Goal: Information Seeking & Learning: Learn about a topic

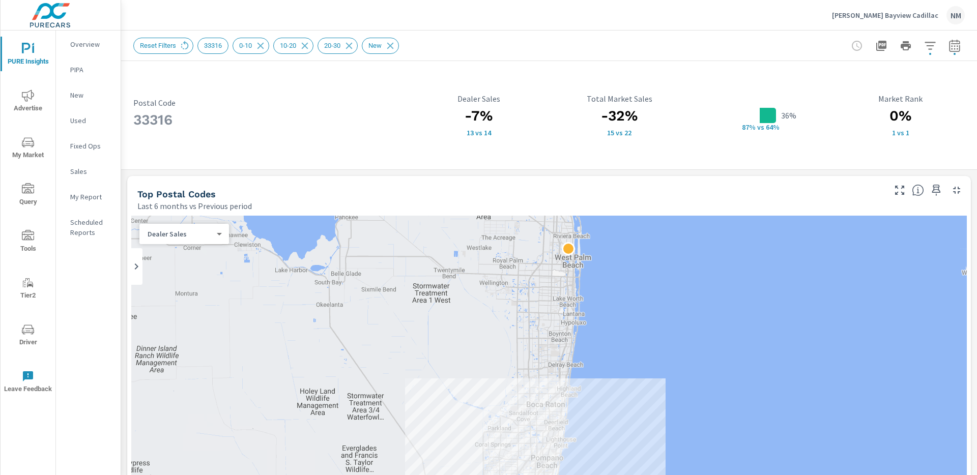
scroll to position [700, 0]
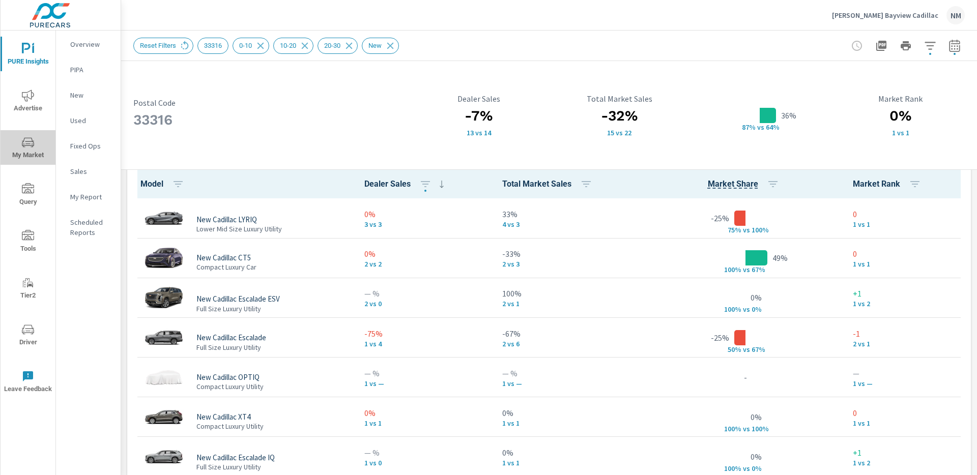
click at [31, 146] on icon "nav menu" at bounding box center [28, 142] width 12 height 12
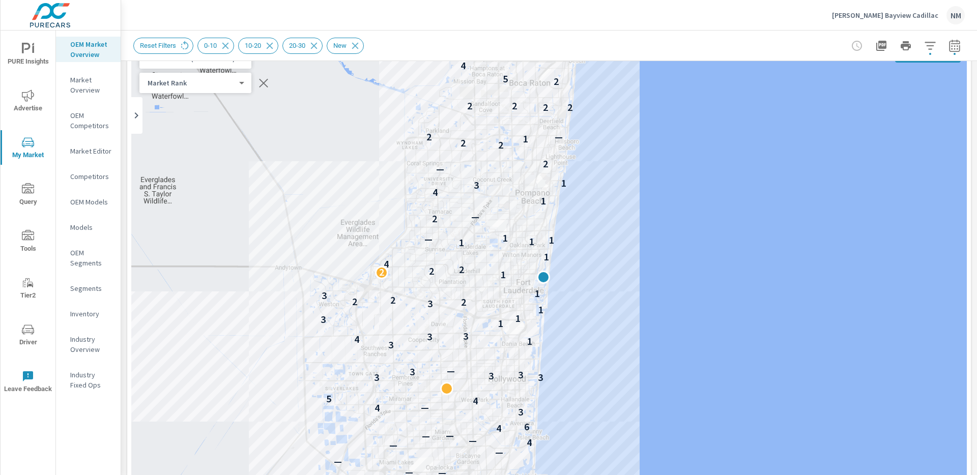
scroll to position [79, 0]
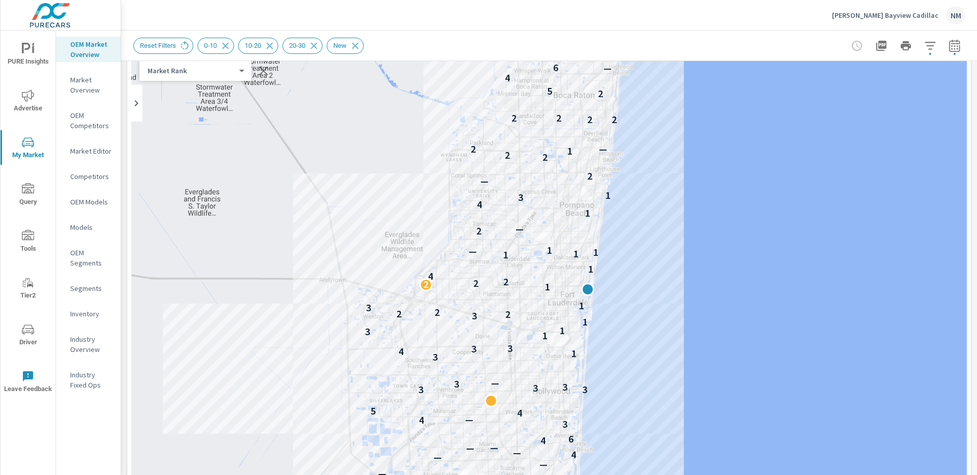
drag, startPoint x: 580, startPoint y: 239, endPoint x: 620, endPoint y: 264, distance: 47.0
click at [620, 264] on div "— — — — — — — — — — — — — 2 — — — — 4 — — 4 2 — — — — — — — — — 3 — — — — — — 4…" at bounding box center [549, 311] width 836 height 566
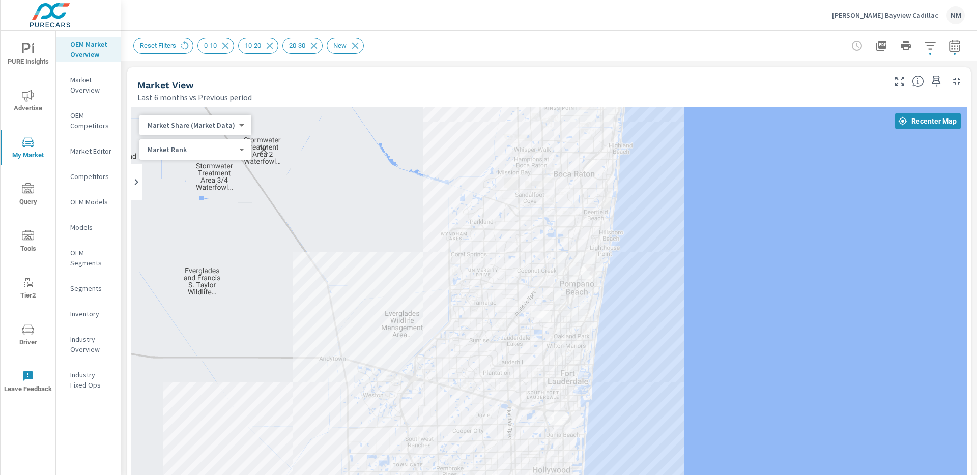
click at [210, 128] on body "PURE Insights Advertise My Market Query Tools Tier2 Driver Leave Feedback OEM M…" at bounding box center [488, 237] width 977 height 475
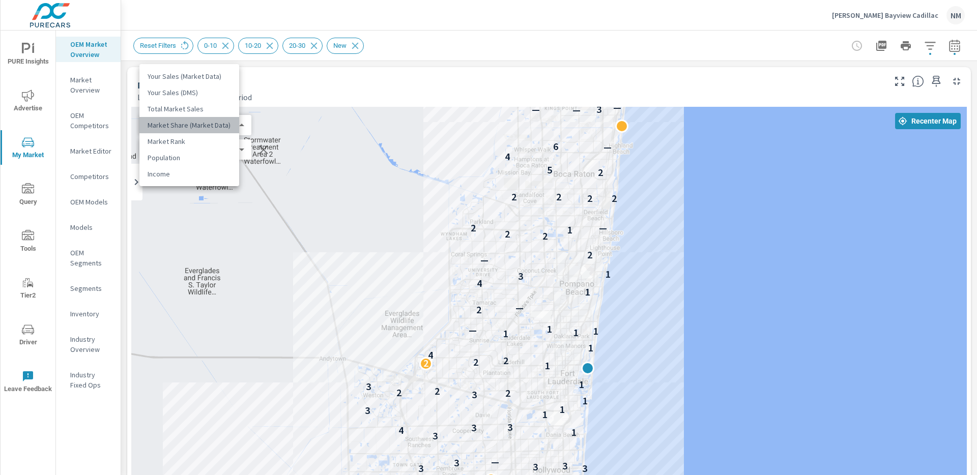
click at [210, 128] on li "Market Share (Market Data)" at bounding box center [189, 125] width 100 height 16
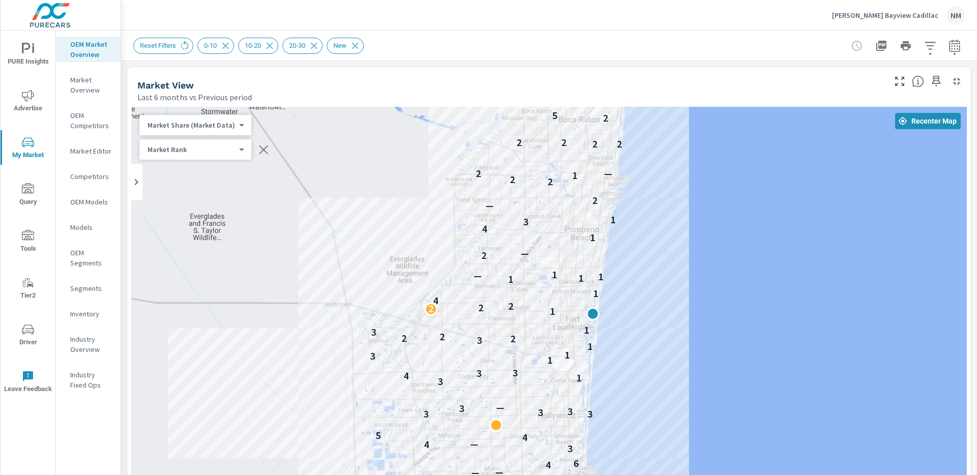
drag, startPoint x: 690, startPoint y: 291, endPoint x: 694, endPoint y: 234, distance: 56.6
click at [694, 234] on div "— — — — — — — — — — — — — 2 — — — — 4 — — 4 2 — — — — — — — — — 3 — — — — — — 4…" at bounding box center [549, 390] width 836 height 566
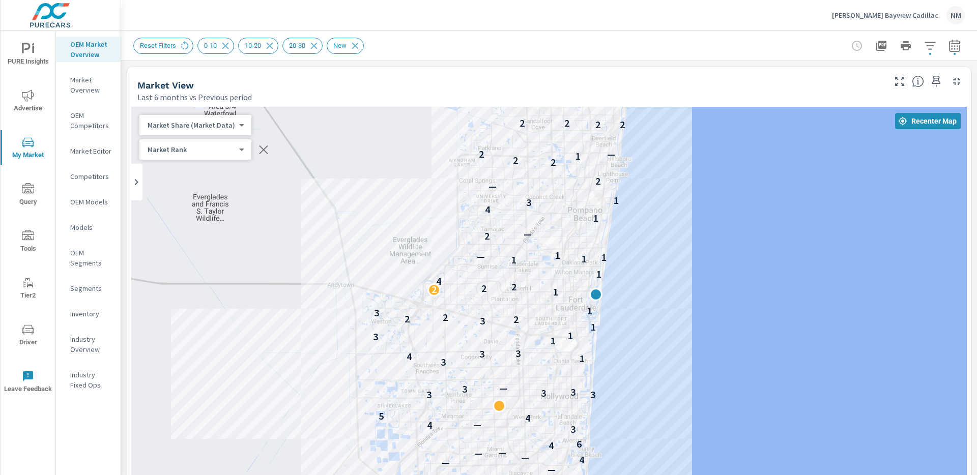
drag, startPoint x: 666, startPoint y: 274, endPoint x: 669, endPoint y: 252, distance: 22.1
click at [669, 252] on div "— — — — — — — — — — — — — 2 — — — — 4 — — 4 2 — — — — — — — — — 3 — — — — — — 4…" at bounding box center [549, 390] width 836 height 566
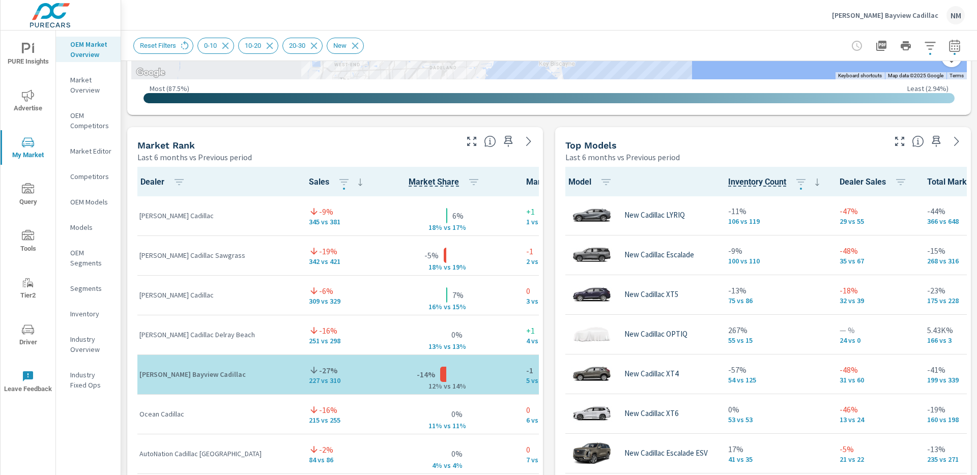
click at [379, 151] on div "Last 6 months vs Previous period" at bounding box center [296, 157] width 318 height 12
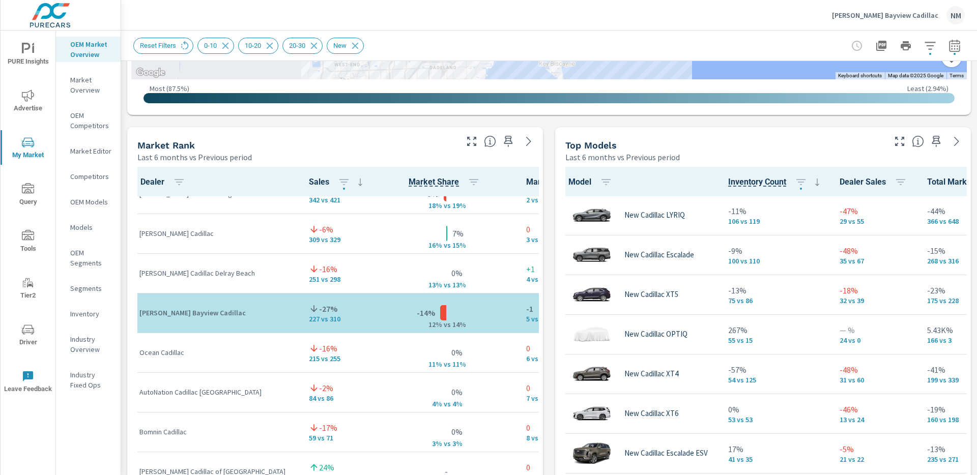
scroll to position [95, 0]
